Goal: Task Accomplishment & Management: Manage account settings

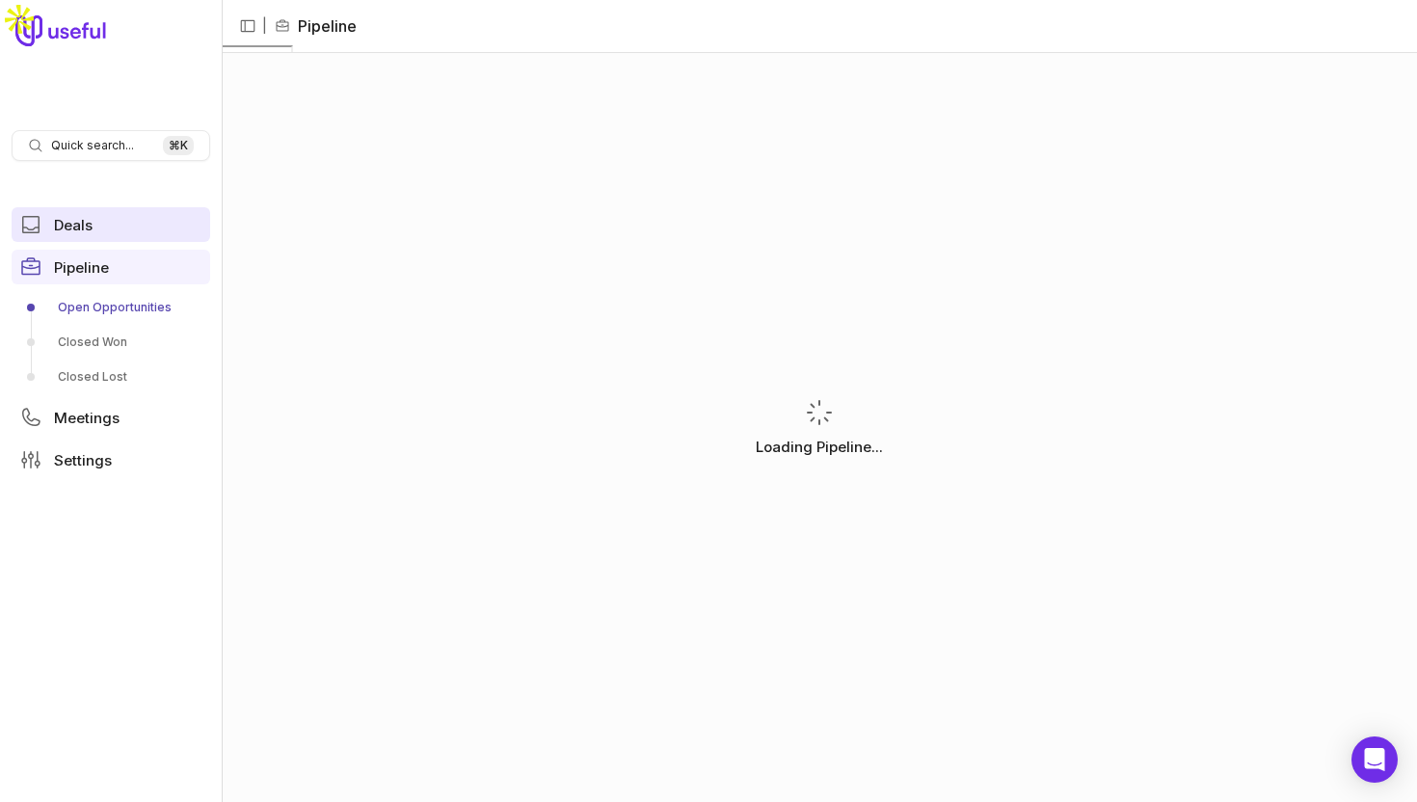
click at [77, 233] on link "Deals" at bounding box center [111, 224] width 199 height 35
click at [114, 141] on span "Quick search..." at bounding box center [92, 145] width 83 height 15
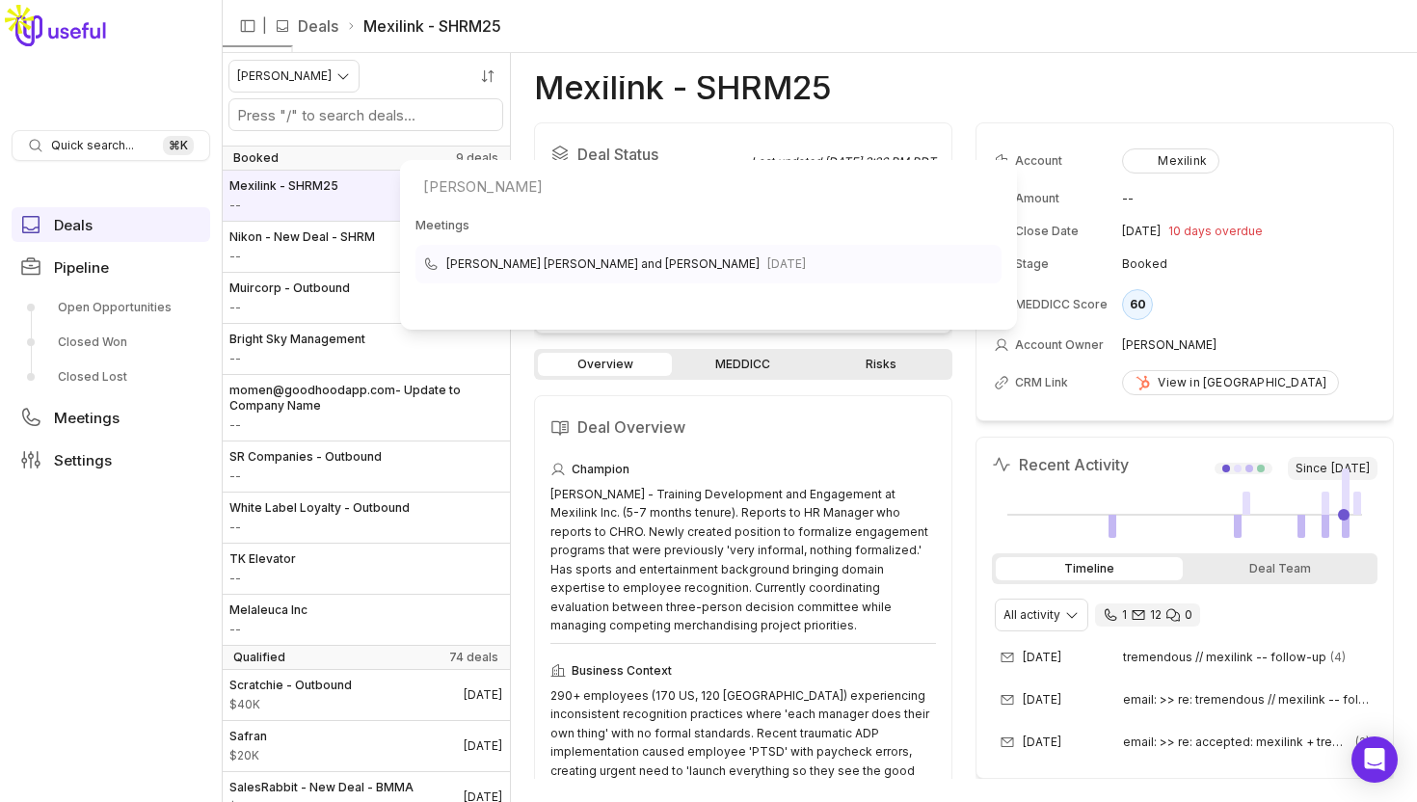
type input "[PERSON_NAME]"
click at [612, 266] on span "[PERSON_NAME] [PERSON_NAME] and [PERSON_NAME]" at bounding box center [602, 263] width 313 height 23
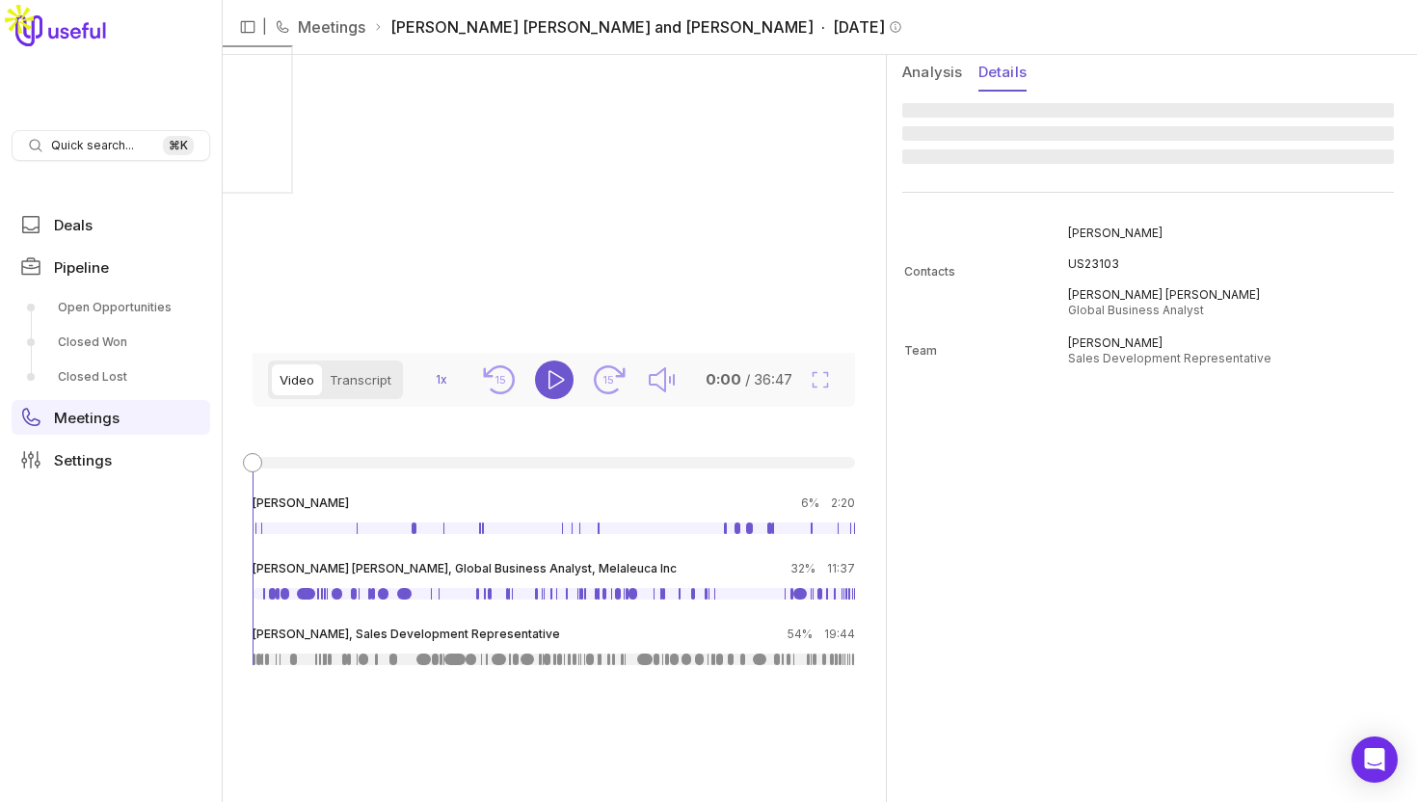
click at [1003, 67] on button "Details" at bounding box center [1002, 73] width 48 height 37
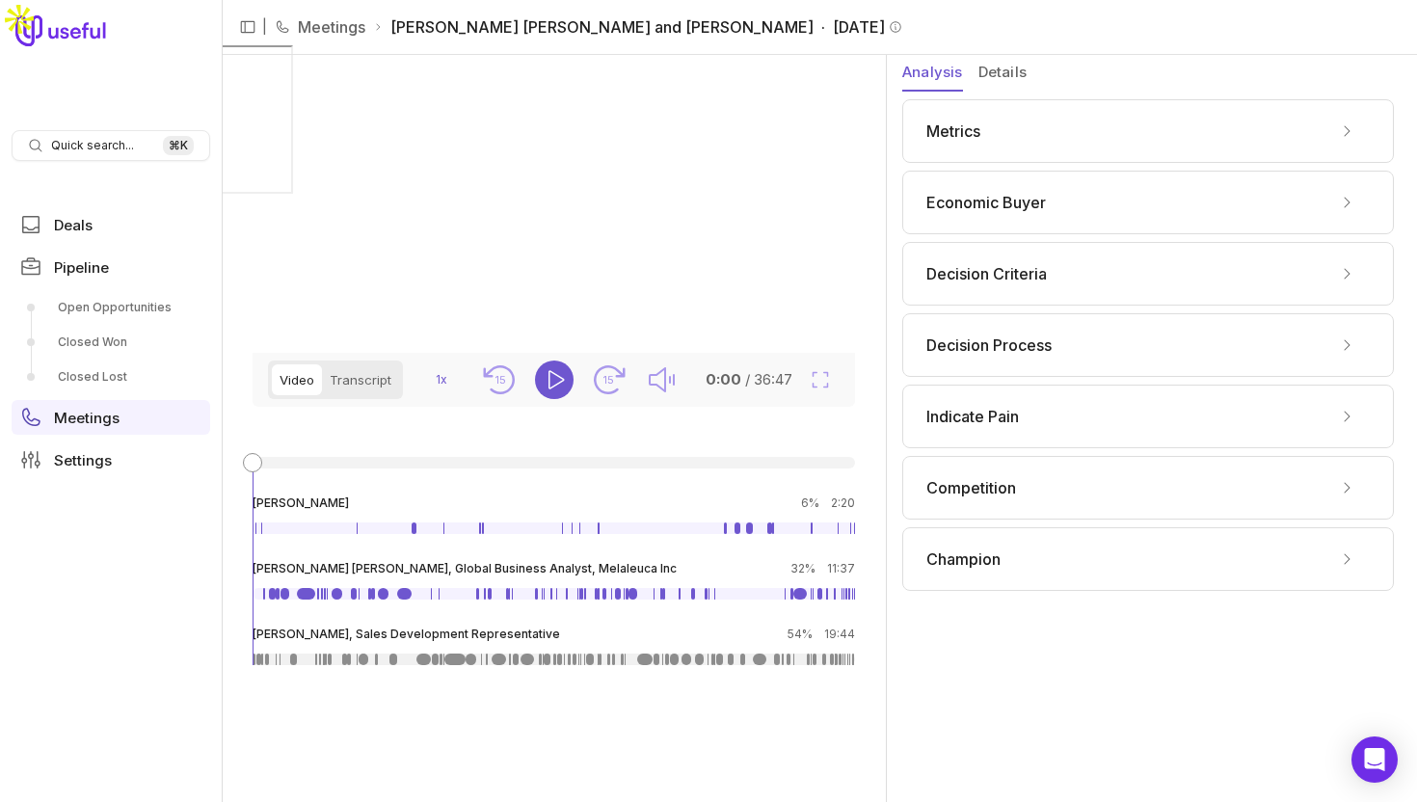
click at [926, 76] on button "Analysis" at bounding box center [932, 73] width 61 height 37
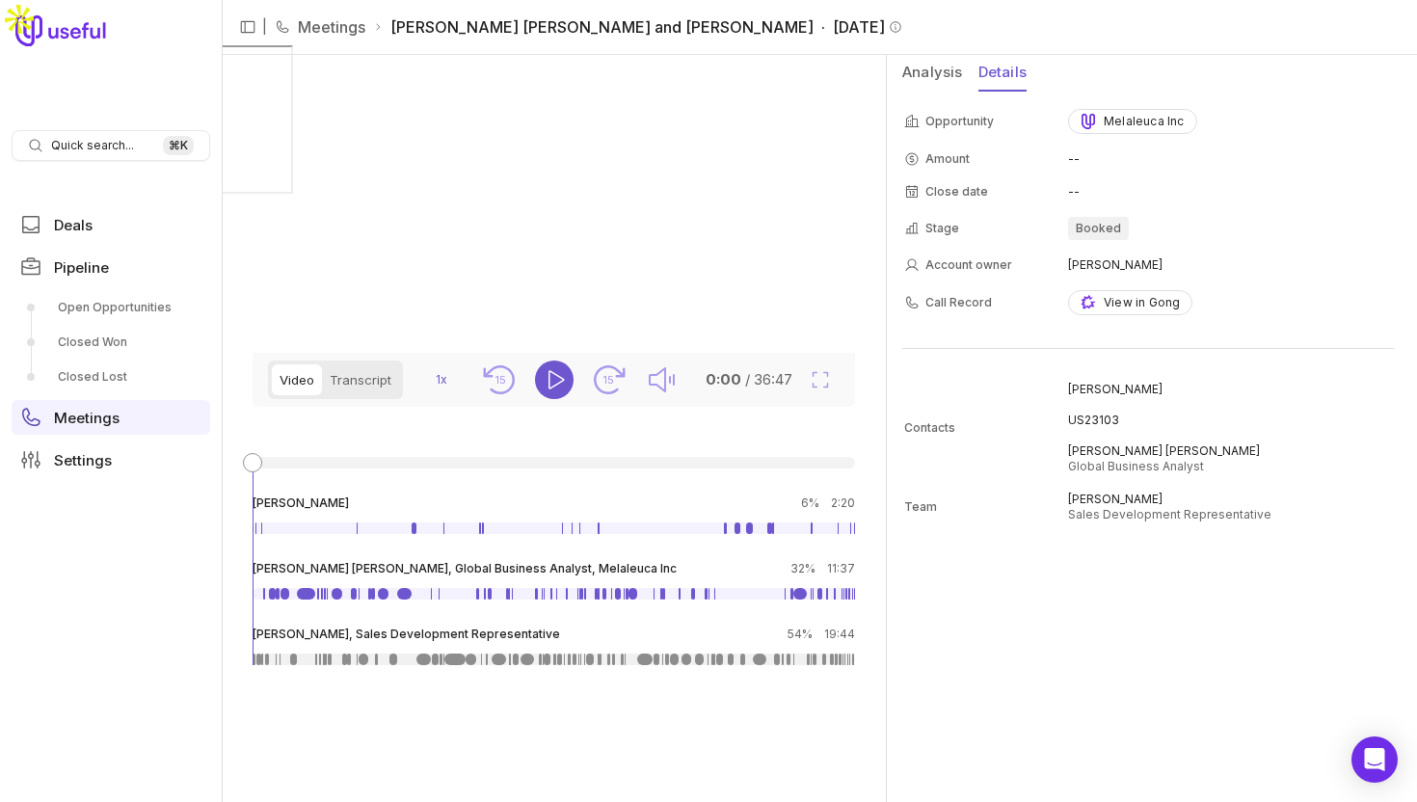
click at [997, 77] on button "Details" at bounding box center [1002, 73] width 48 height 37
click at [94, 267] on span "Pipeline" at bounding box center [81, 267] width 55 height 14
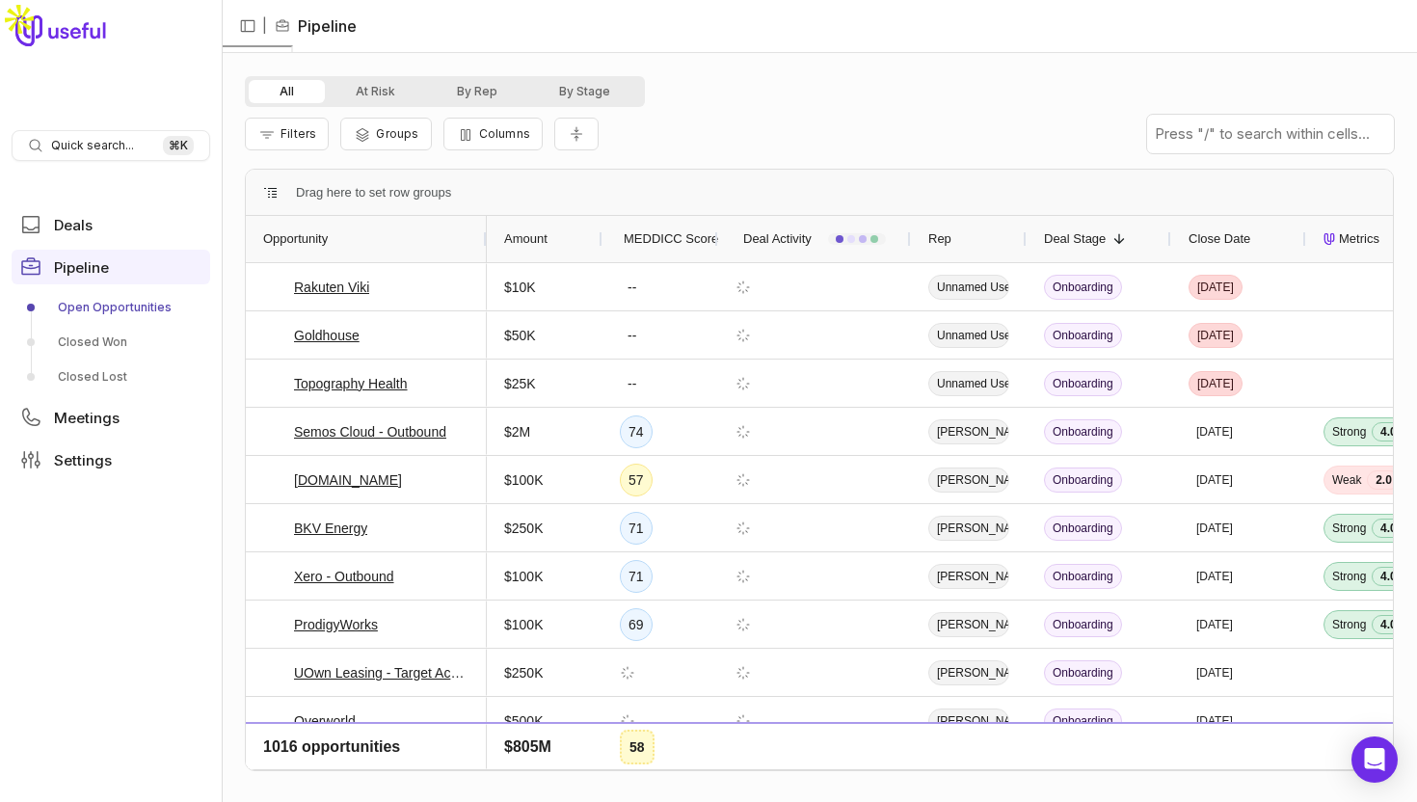
drag, startPoint x: 618, startPoint y: 80, endPoint x: 582, endPoint y: 78, distance: 35.7
click at [645, 82] on div "All At Risk By Rep By Stage Filters Groups Columns Drag here to set row groups …" at bounding box center [819, 427] width 1195 height 749
drag, startPoint x: 582, startPoint y: 78, endPoint x: 1026, endPoint y: 75, distance: 444.3
click at [1026, 76] on div "All At Risk By Rep By Stage" at bounding box center [819, 91] width 1149 height 31
click at [467, 98] on button "By Rep" at bounding box center [477, 91] width 102 height 23
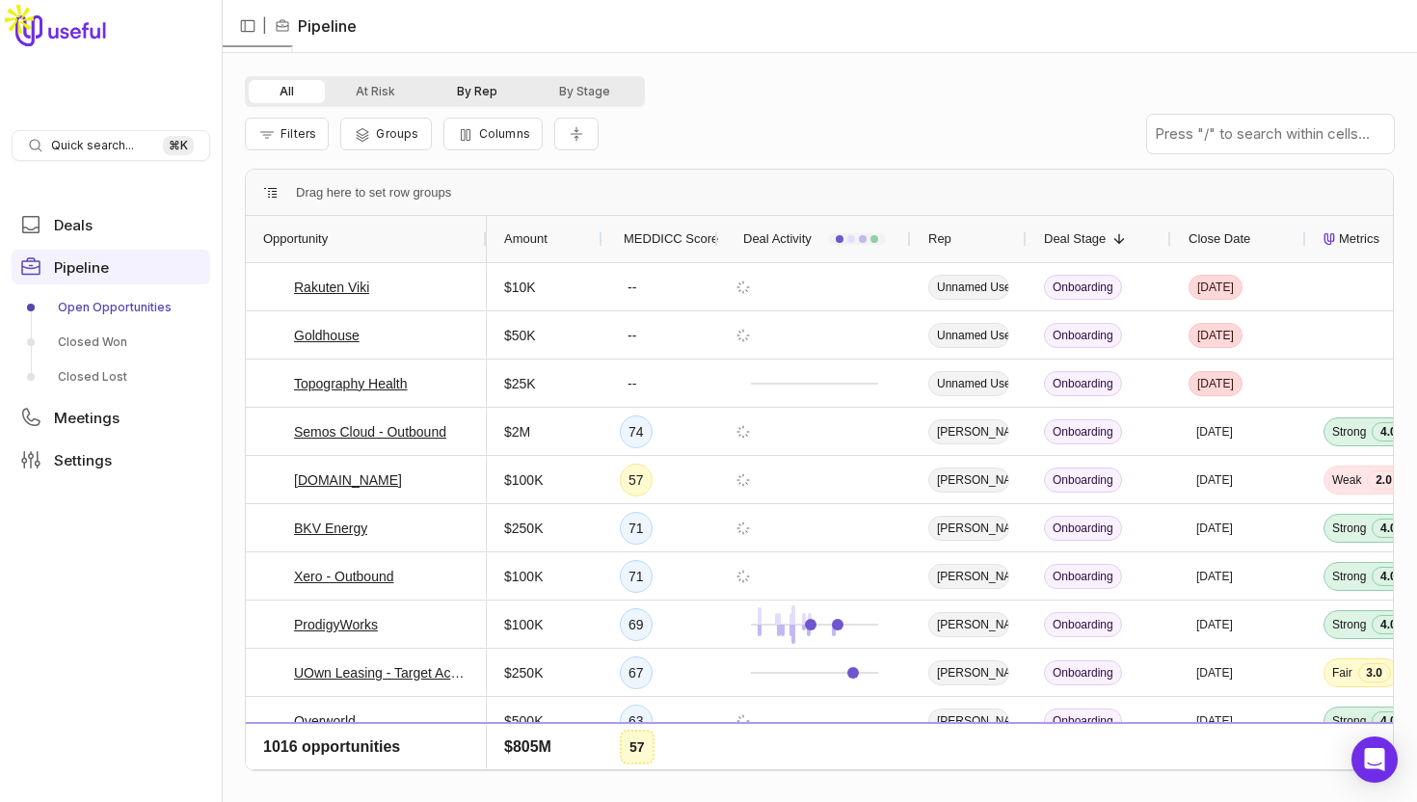
click at [442, 95] on button "By Rep" at bounding box center [477, 91] width 102 height 23
click at [480, 95] on button "By Rep" at bounding box center [477, 91] width 102 height 23
click at [476, 93] on button "By Rep" at bounding box center [477, 91] width 102 height 23
click at [469, 89] on button "By Rep" at bounding box center [477, 91] width 102 height 23
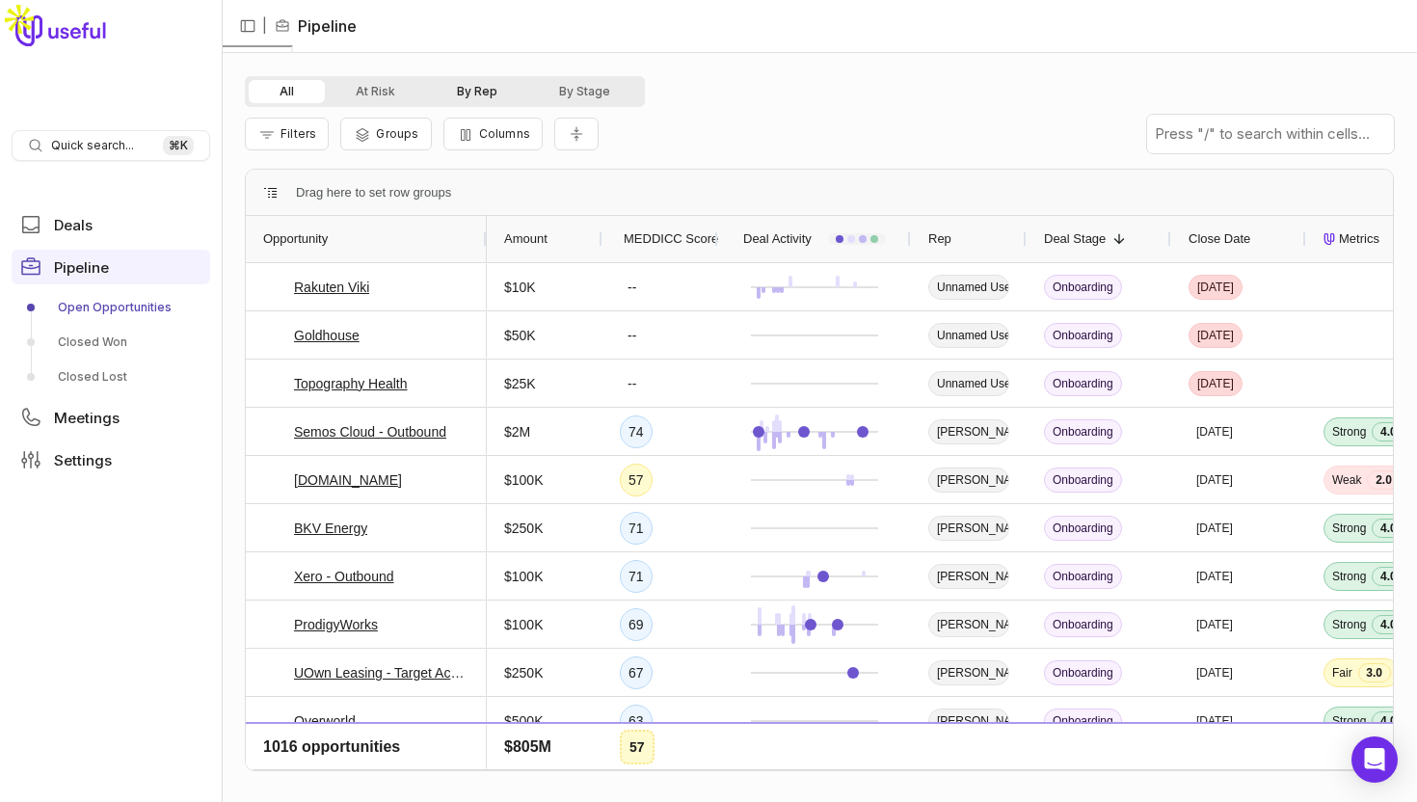
click at [469, 90] on button "By Rep" at bounding box center [477, 91] width 102 height 23
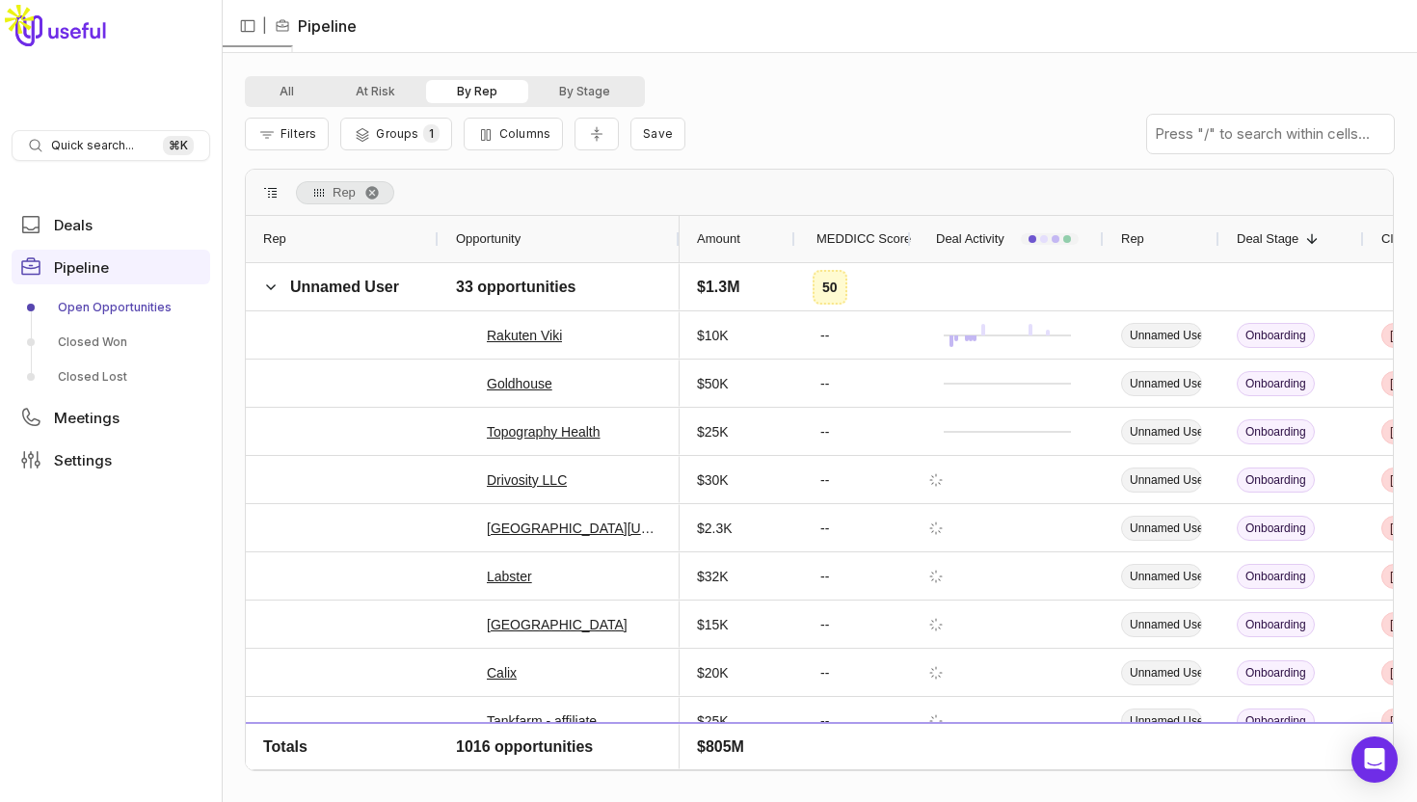
click at [469, 90] on button "By Rep" at bounding box center [477, 91] width 102 height 23
click at [298, 135] on span "Filters" at bounding box center [298, 133] width 36 height 14
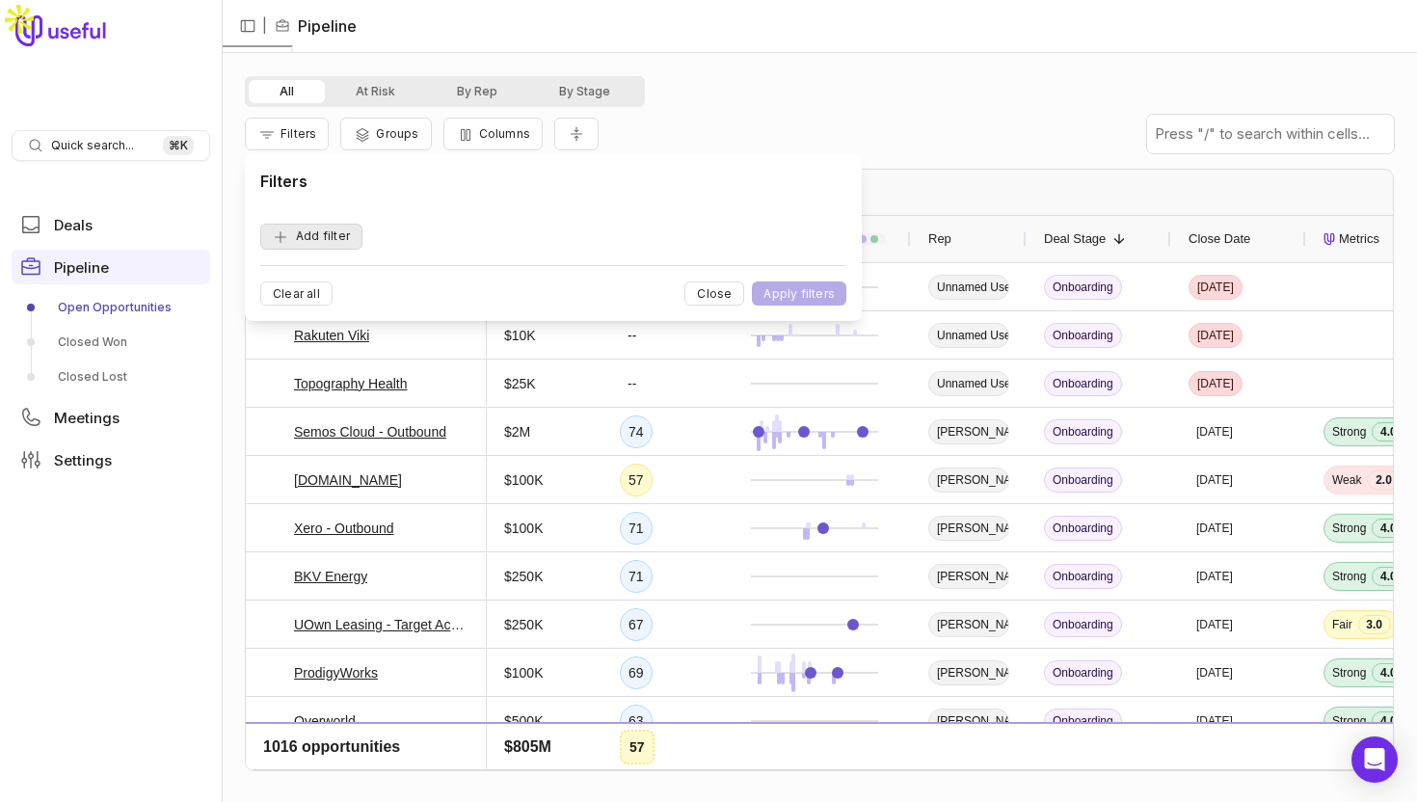
click at [302, 246] on button "Add filter" at bounding box center [311, 237] width 102 height 26
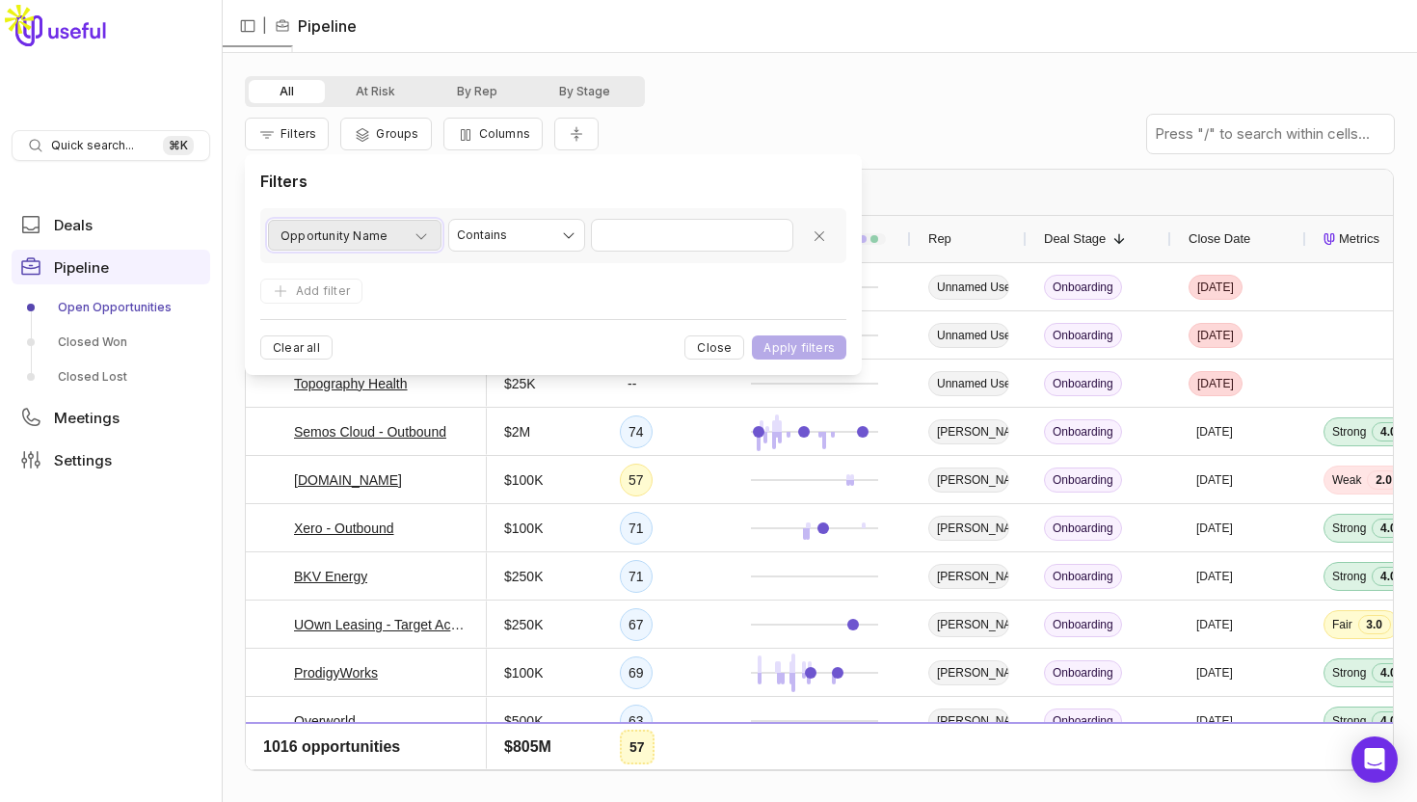
click at [426, 236] on icon "button" at bounding box center [420, 235] width 15 height 15
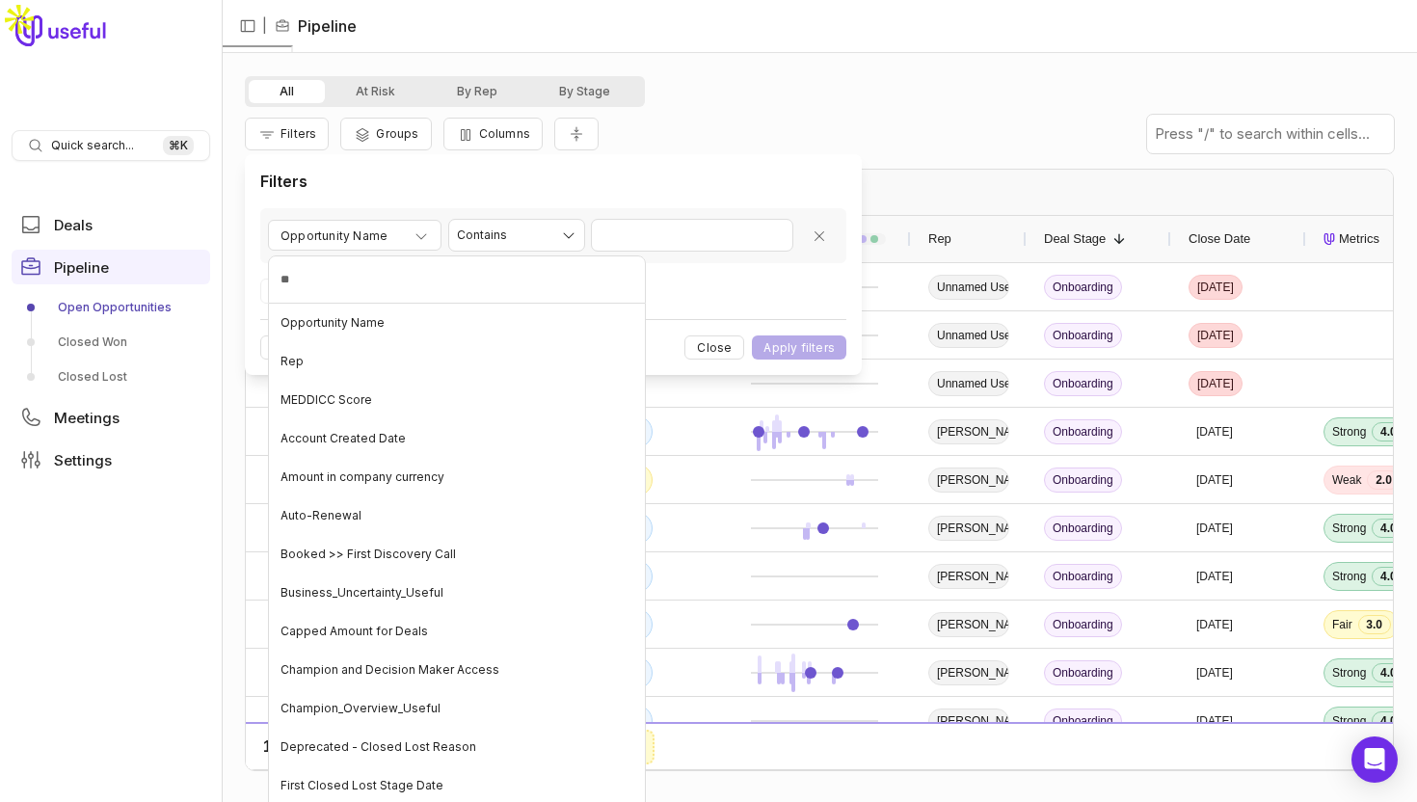
type input "***"
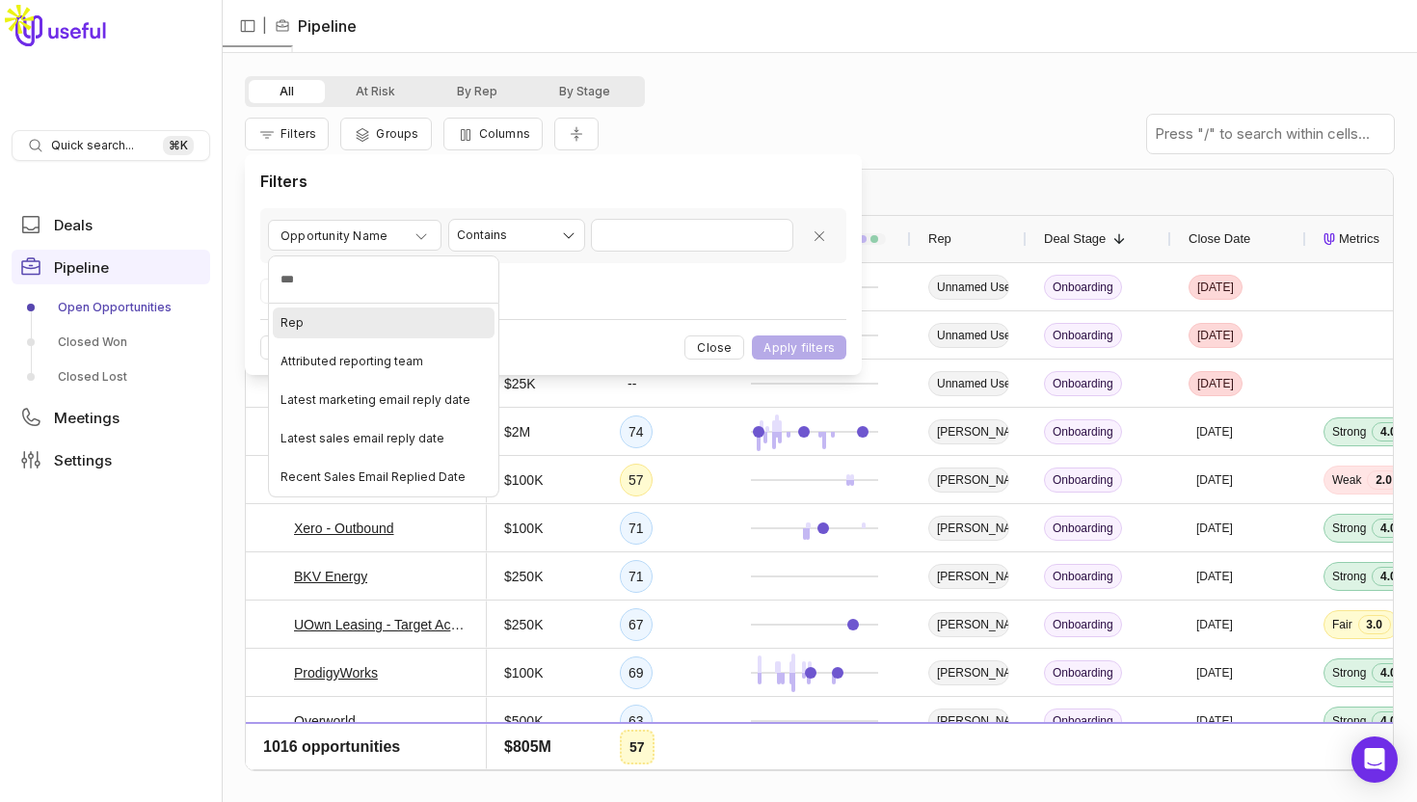
click at [363, 319] on div "Rep" at bounding box center [384, 322] width 222 height 31
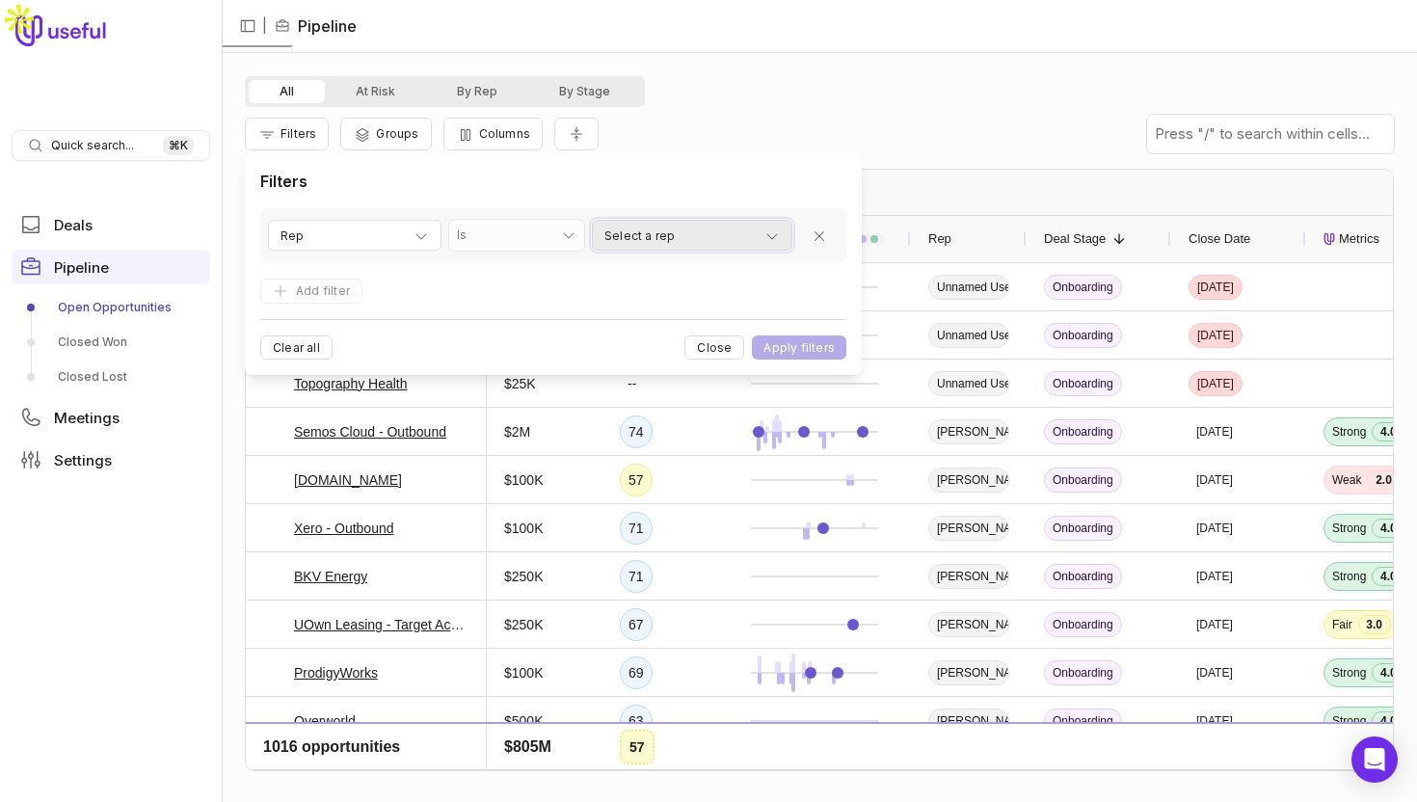
click at [635, 246] on span "Select a rep" at bounding box center [639, 236] width 70 height 23
type input "*****"
click at [618, 332] on Swinney "button" at bounding box center [611, 326] width 15 height 15
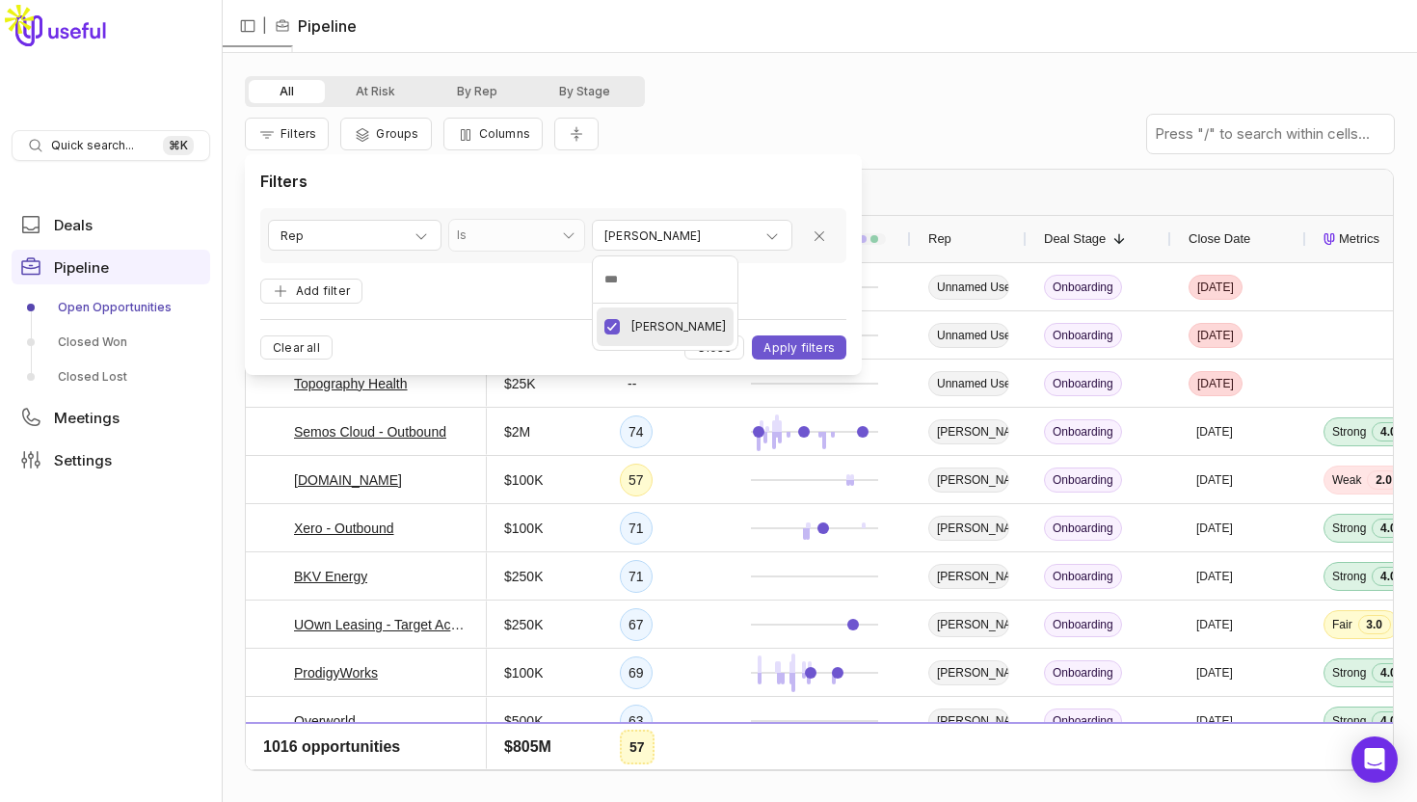
click at [775, 355] on html "Quick search... ⌘ K Deals Pipeline Open Opportunities Closed Won Closed Lost Me…" at bounding box center [708, 401] width 1417 height 802
click at [774, 354] on button "Apply filters" at bounding box center [799, 347] width 94 height 24
